Goal: Task Accomplishment & Management: Complete application form

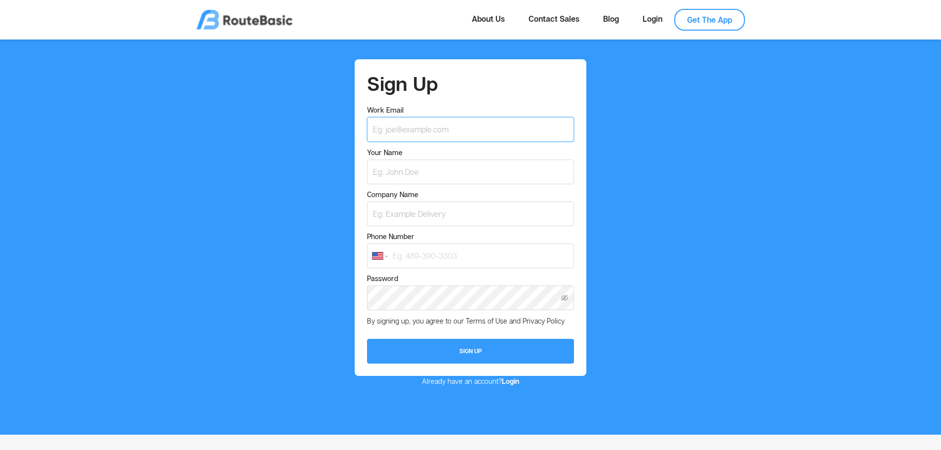
click at [455, 132] on input "Work Email" at bounding box center [470, 129] width 206 height 25
click at [454, 129] on input "Work Email" at bounding box center [470, 129] width 206 height 25
type input "daniela@sensitivetransportes.com.br"
type input "Daniela Cruz"
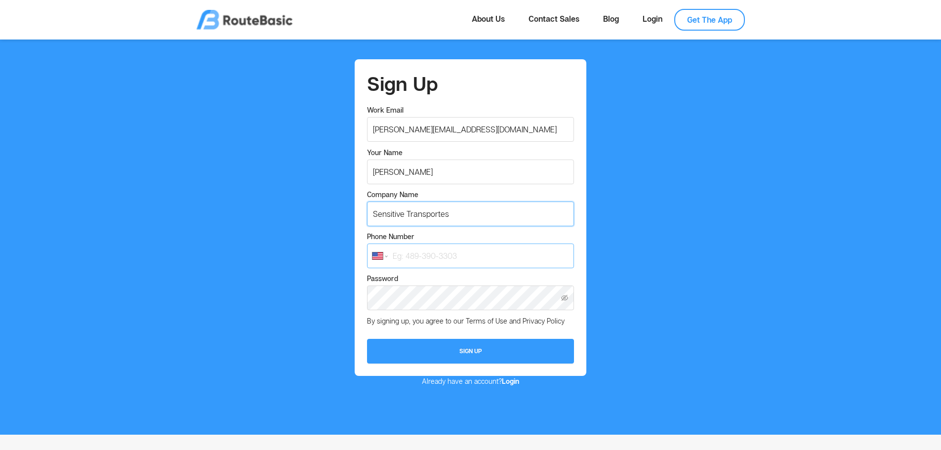
type input "Sensitive Transportes"
click at [408, 255] on input "Phone Number" at bounding box center [470, 255] width 206 height 25
click at [381, 258] on select "International Afghanistan Åland Islands Albania Algeria American Samoa Andorra …" at bounding box center [379, 255] width 15 height 7
click at [372, 252] on select "International Afghanistan Åland Islands Albania Algeria American Samoa Andorra …" at bounding box center [379, 255] width 15 height 7
select select "BR"
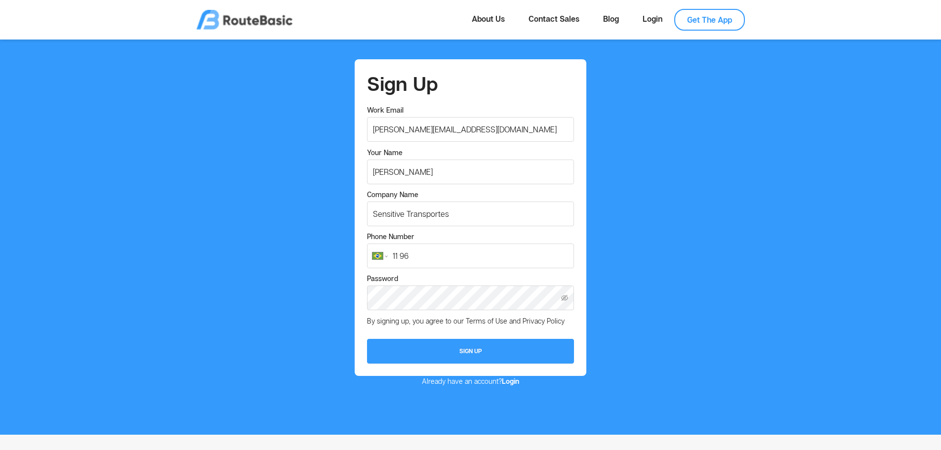
drag, startPoint x: 480, startPoint y: 256, endPoint x: 210, endPoint y: 242, distance: 270.6
click at [210, 242] on div "Sign Up Work Email daniela@sensitivetransportes.com.br Your Name Daniela Cruz C…" at bounding box center [470, 222] width 925 height 327
paste input "9573-0418"
type input "11 99573-0418"
click at [763, 255] on div "Sign Up Work Email daniela@sensitivetransportes.com.br Your Name Daniela Cruz C…" at bounding box center [470, 222] width 925 height 327
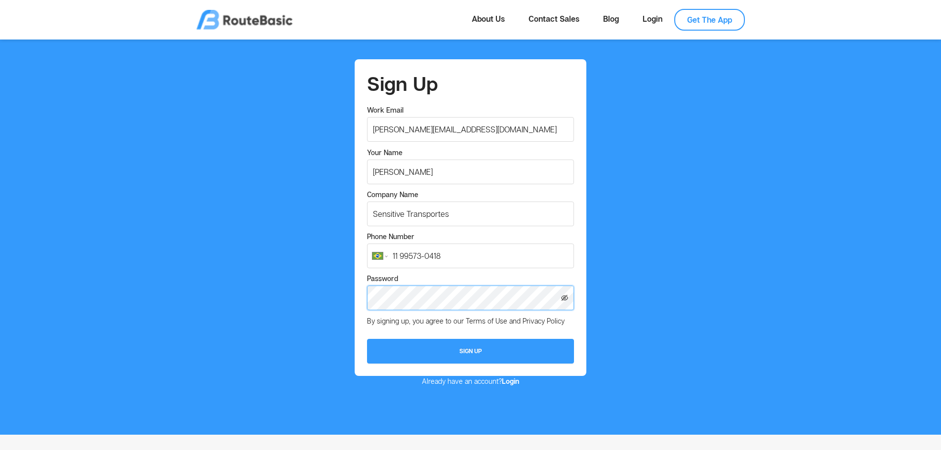
click at [565, 299] on icon "icon: eye-invisible" at bounding box center [564, 297] width 7 height 7
click at [729, 282] on div "Sign Up Work Email daniela@sensitivetransportes.com.br Your Name Daniela Cruz C…" at bounding box center [470, 222] width 925 height 327
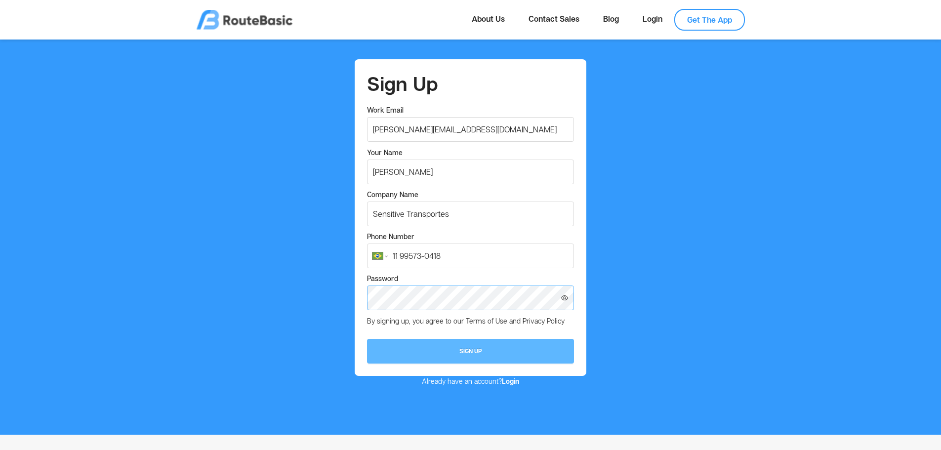
click at [506, 346] on button "Sign Up" at bounding box center [470, 351] width 206 height 25
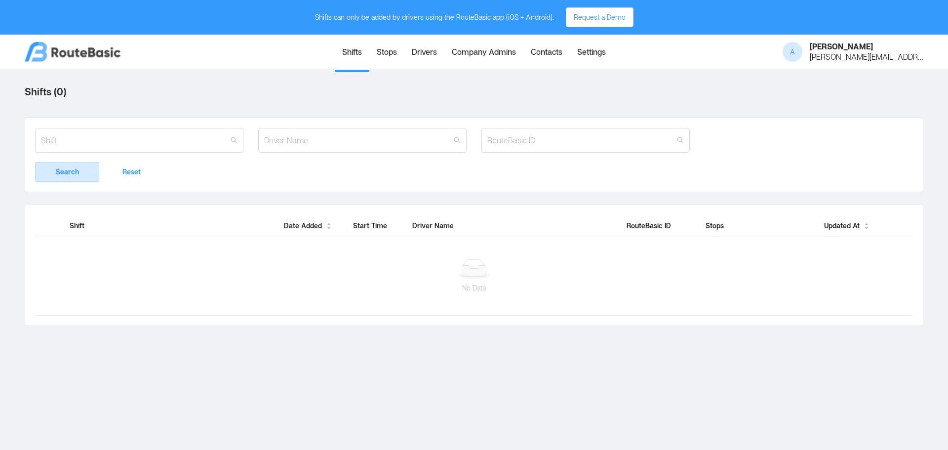
drag, startPoint x: 403, startPoint y: 66, endPoint x: 280, endPoint y: 57, distance: 123.3
drag, startPoint x: 281, startPoint y: 56, endPoint x: 322, endPoint y: 334, distance: 280.6
click at [322, 335] on main "Shifts ( 0 ) Search Reset Shift Date Added Start Time Driver Name RouteBasic ID…" at bounding box center [474, 259] width 948 height 381
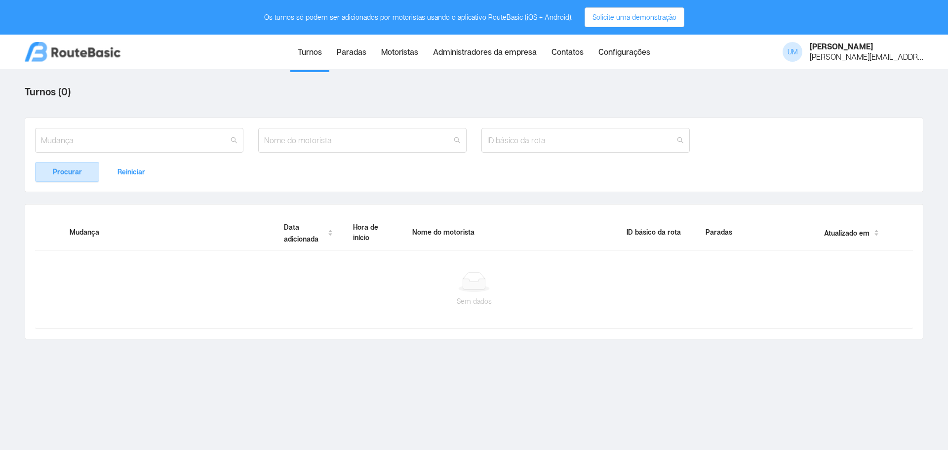
click at [467, 55] on font "Administradores da empresa" at bounding box center [485, 52] width 104 height 10
